Goal: Use online tool/utility: Use online tool/utility

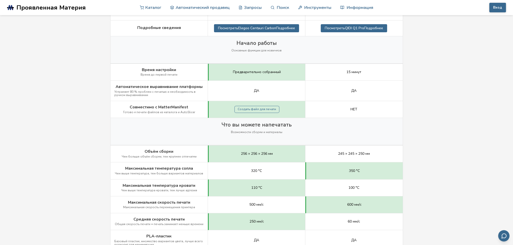
scroll to position [151, 0]
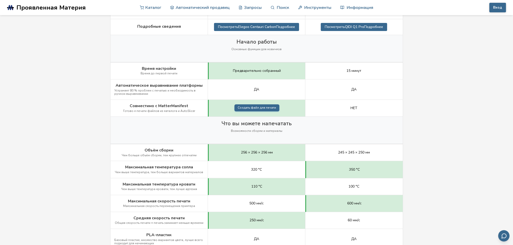
click at [267, 106] on ya-tr-span "Создать файл для печати" at bounding box center [257, 108] width 38 height 4
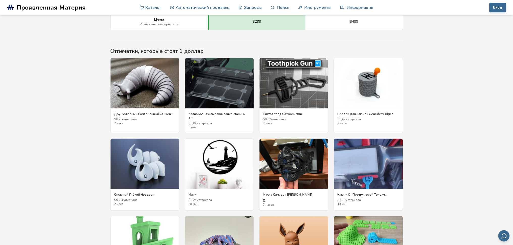
scroll to position [656, 0]
